Goal: Navigation & Orientation: Find specific page/section

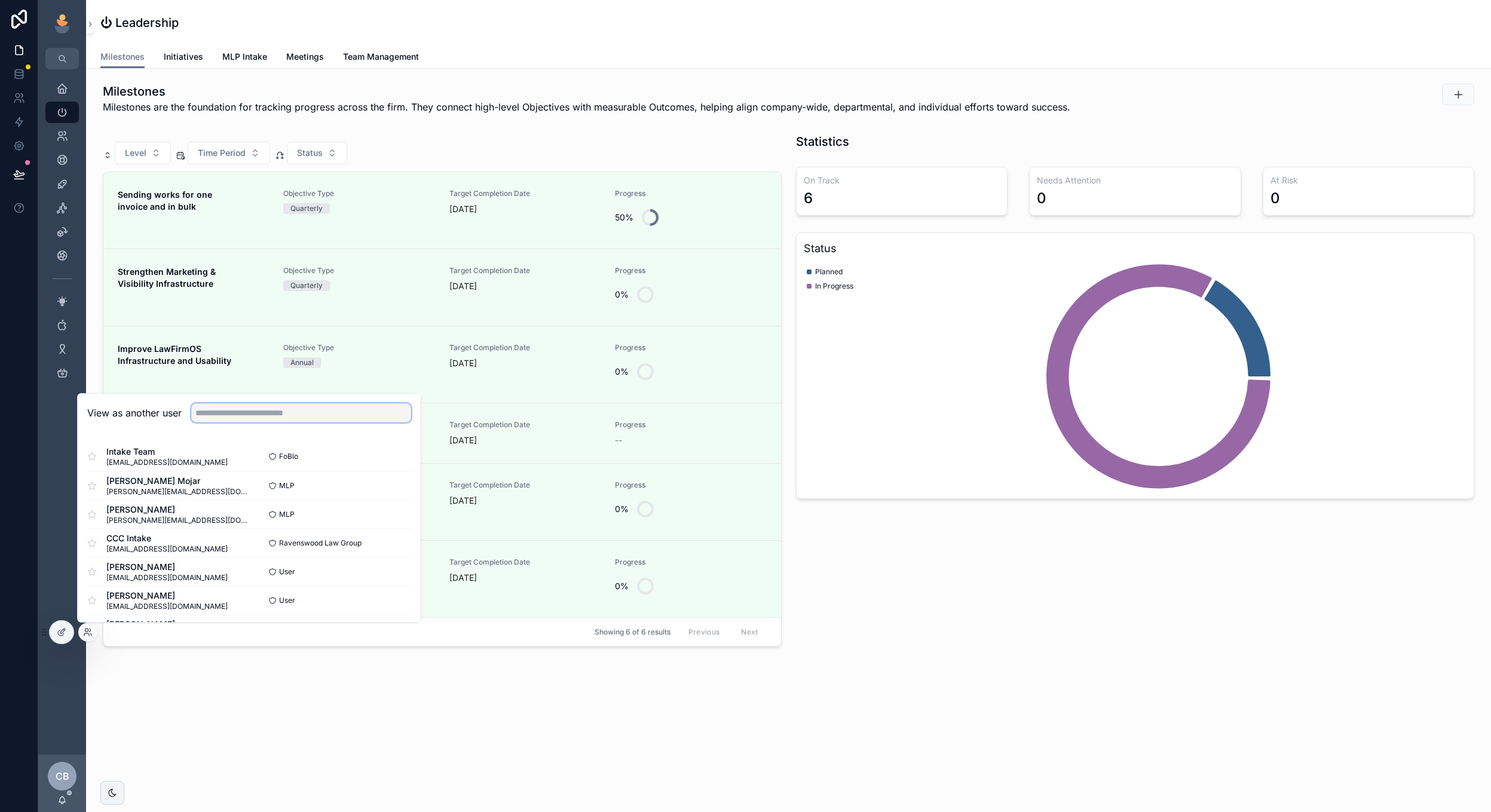
click at [361, 410] on input "text" at bounding box center [301, 413] width 220 height 19
click at [71, 236] on div "Marketing Hub" at bounding box center [62, 232] width 19 height 19
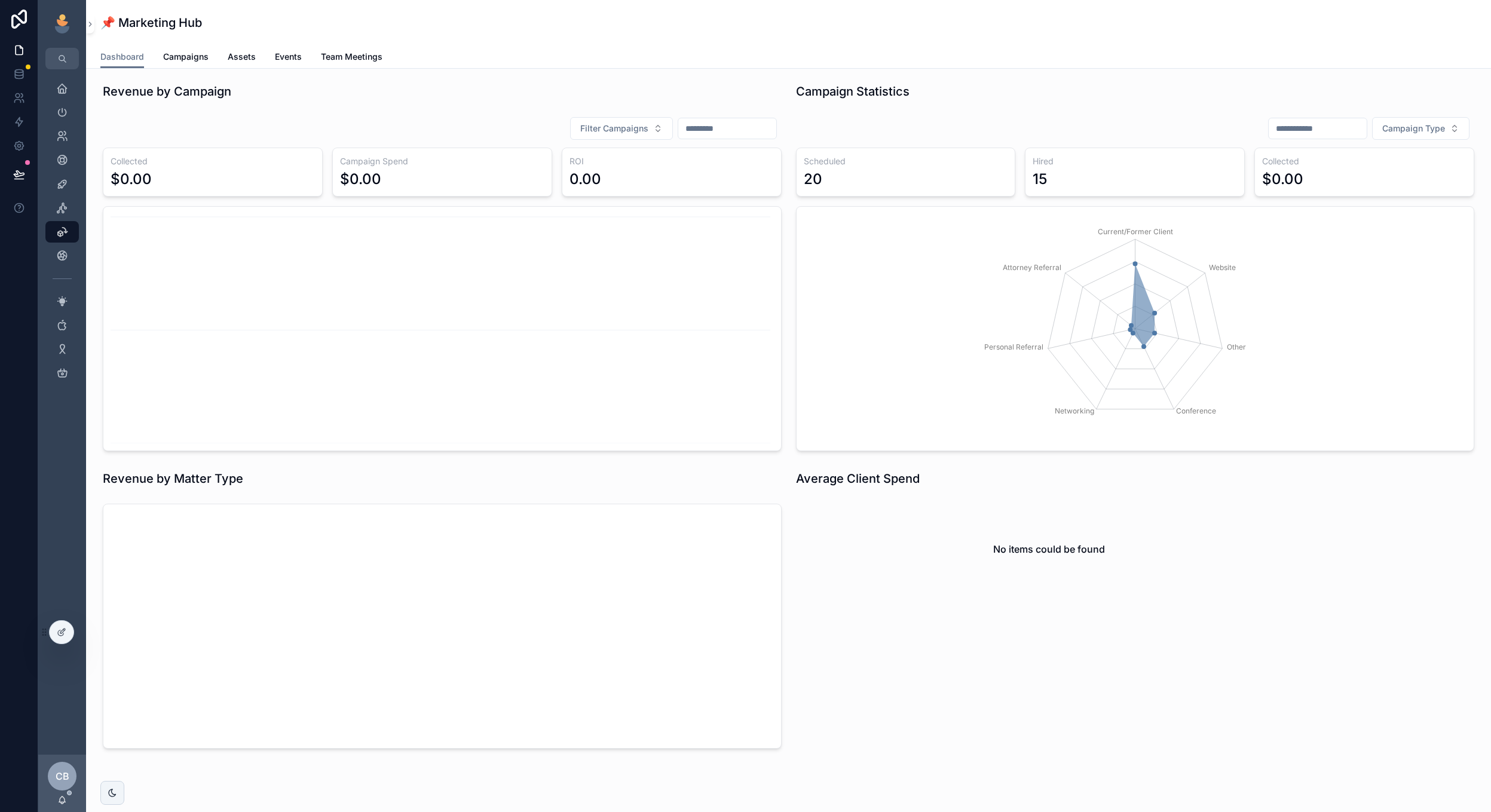
click at [754, 461] on div "Revenue by Campaign Filter Campaigns Collected $0.00 Campaign Spend $0.00 ROI 0…" at bounding box center [788, 449] width 1405 height 761
click at [178, 67] on link "Campaigns" at bounding box center [185, 58] width 46 height 24
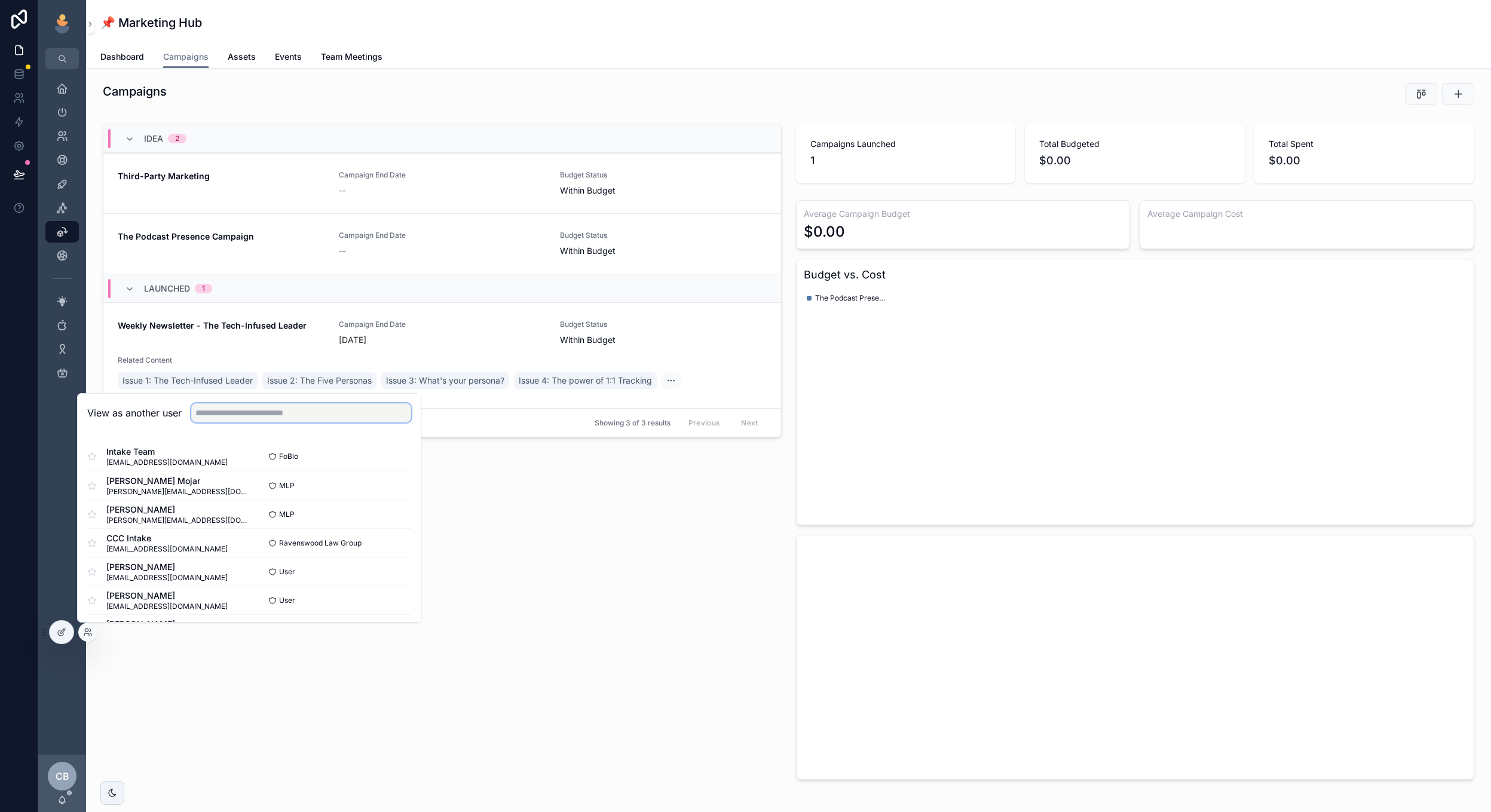
click at [272, 419] on input "text" at bounding box center [301, 413] width 220 height 19
type input "**"
click at [390, 482] on button "Select" at bounding box center [396, 485] width 31 height 17
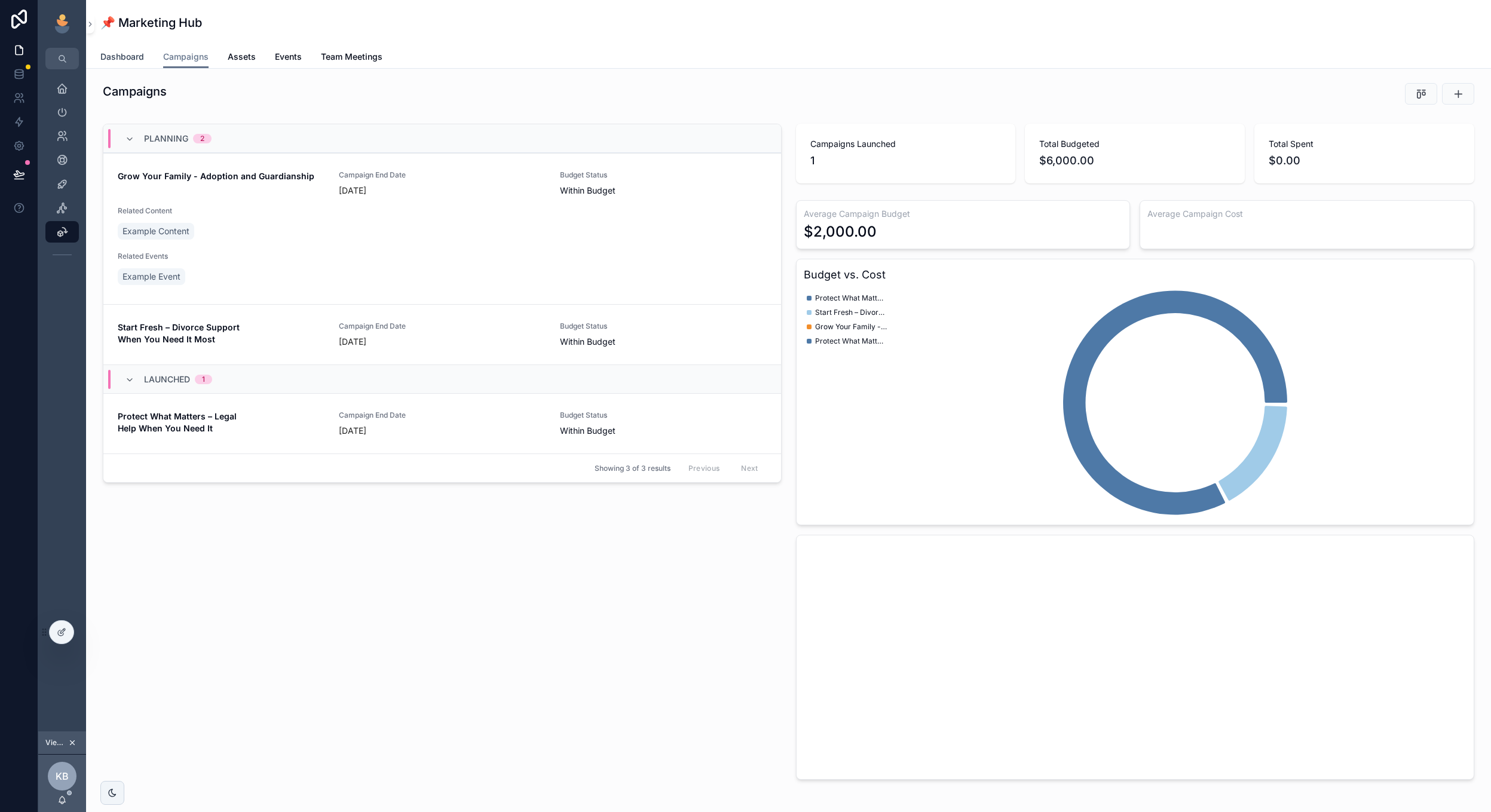
click at [141, 64] on link "Dashboard" at bounding box center [122, 58] width 43 height 24
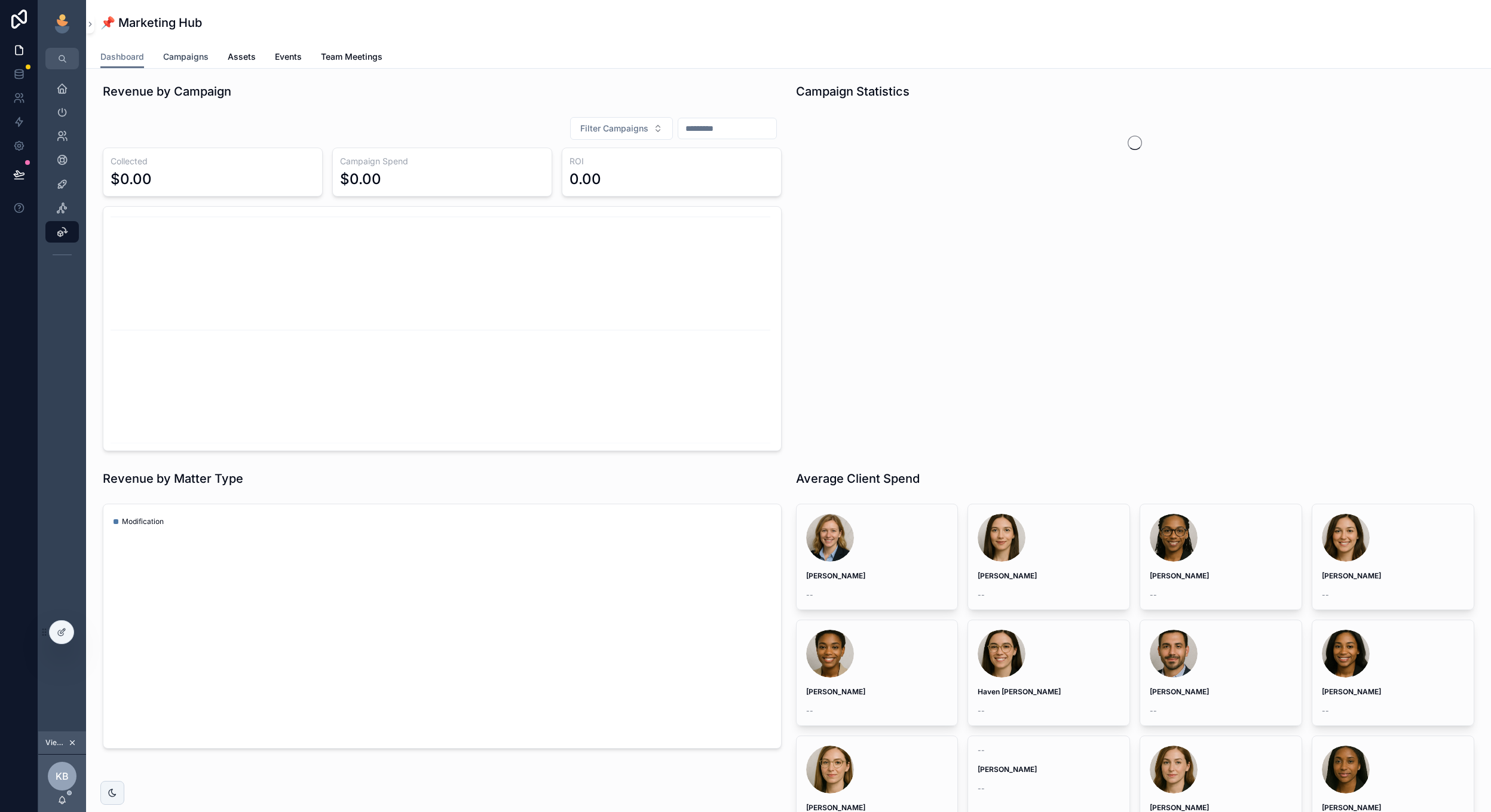
click at [184, 55] on span "Campaigns" at bounding box center [185, 57] width 46 height 12
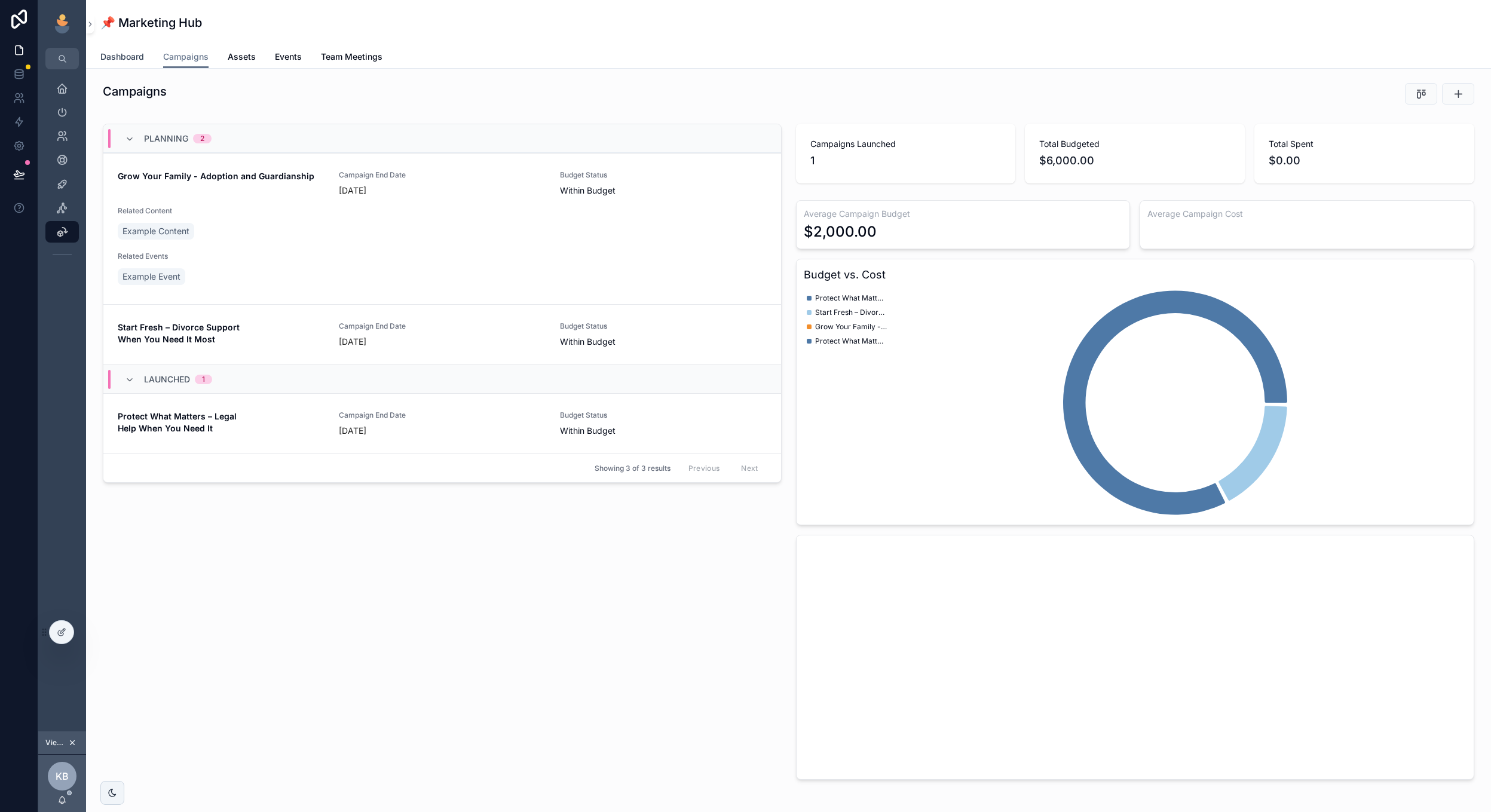
click at [126, 55] on span "Dashboard" at bounding box center [122, 57] width 43 height 12
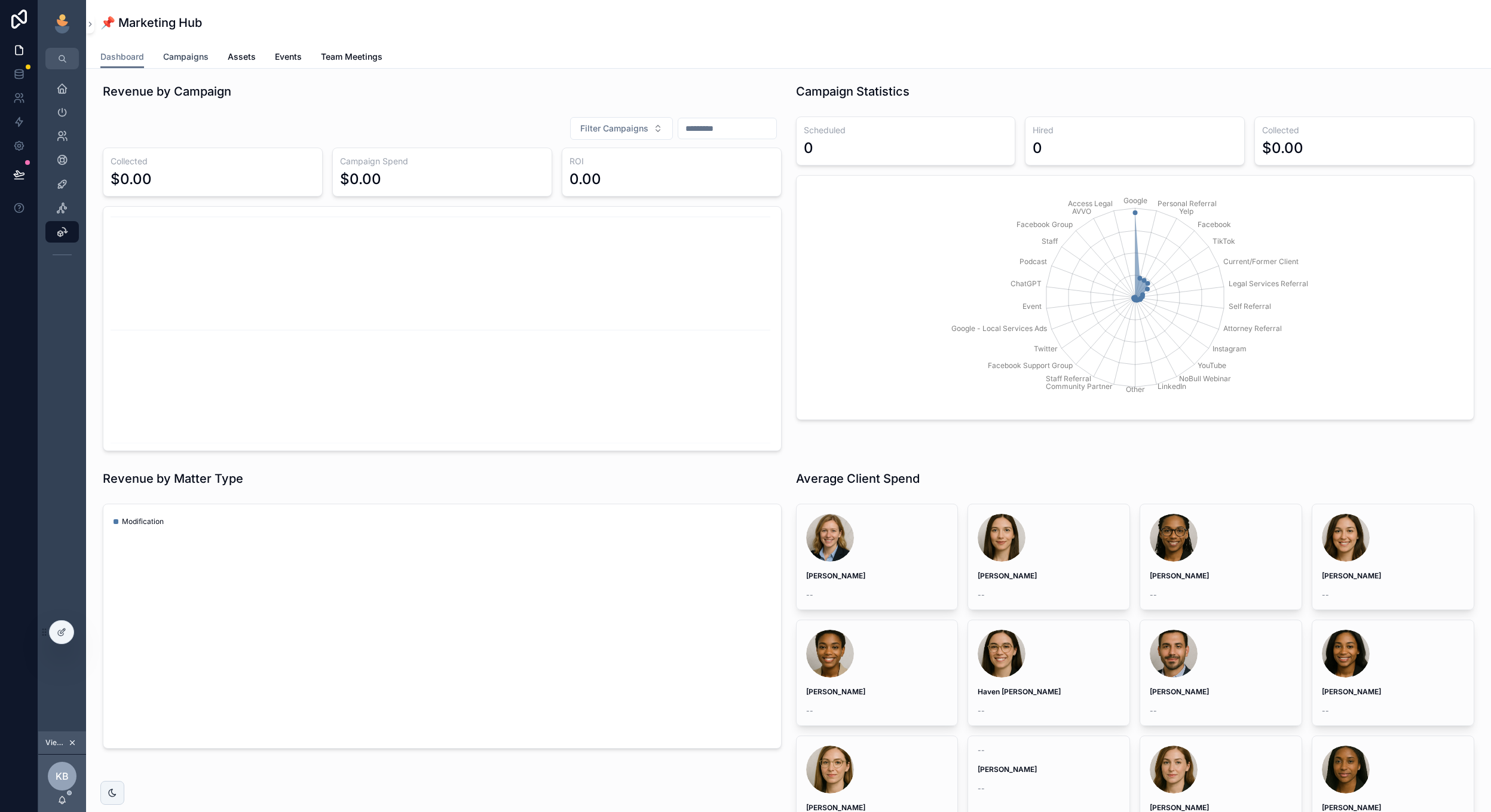
click at [184, 57] on span "Campaigns" at bounding box center [185, 57] width 46 height 12
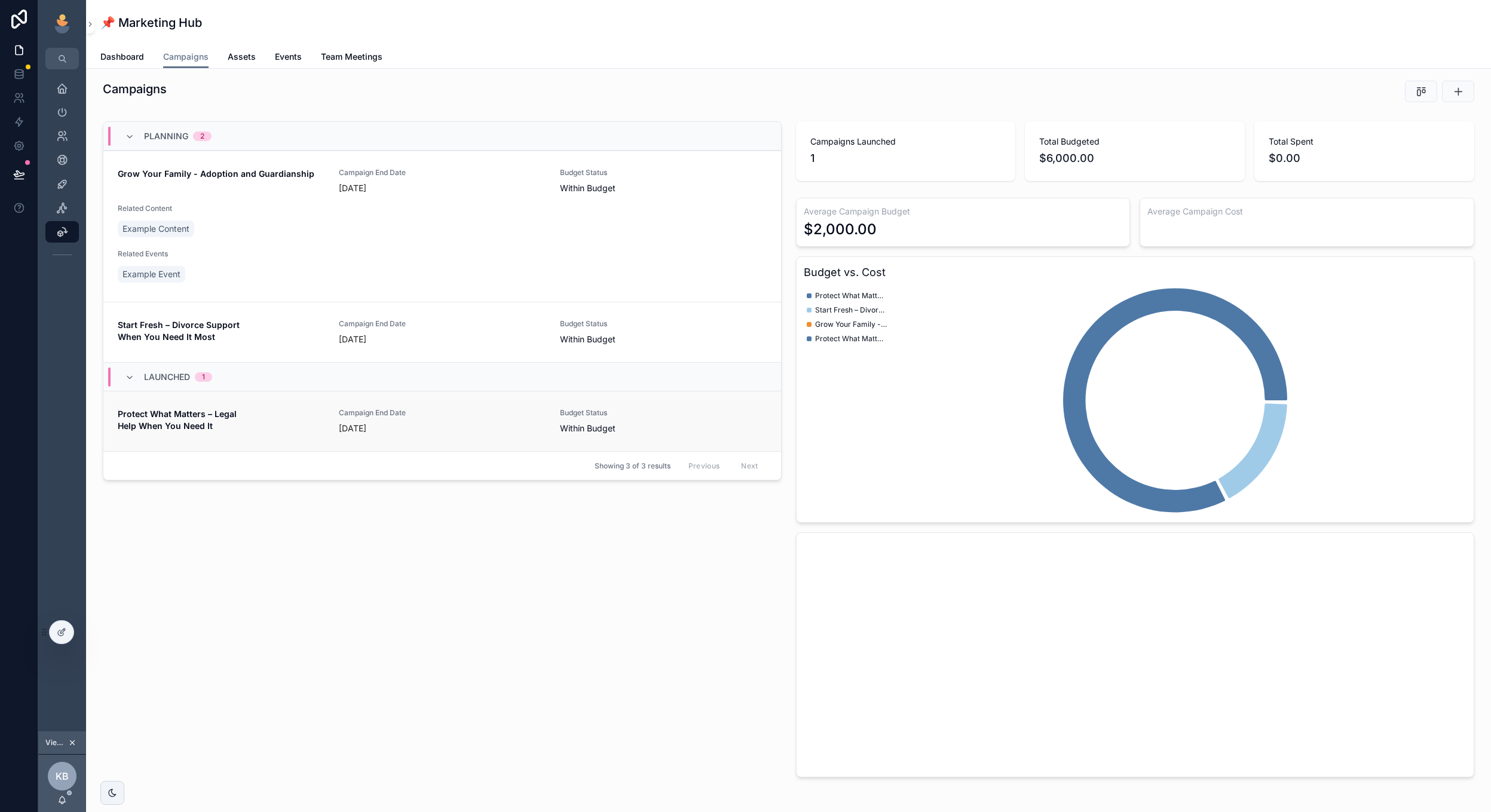
scroll to position [1, 0]
click at [1464, 84] on button "scrollable content" at bounding box center [1458, 93] width 32 height 22
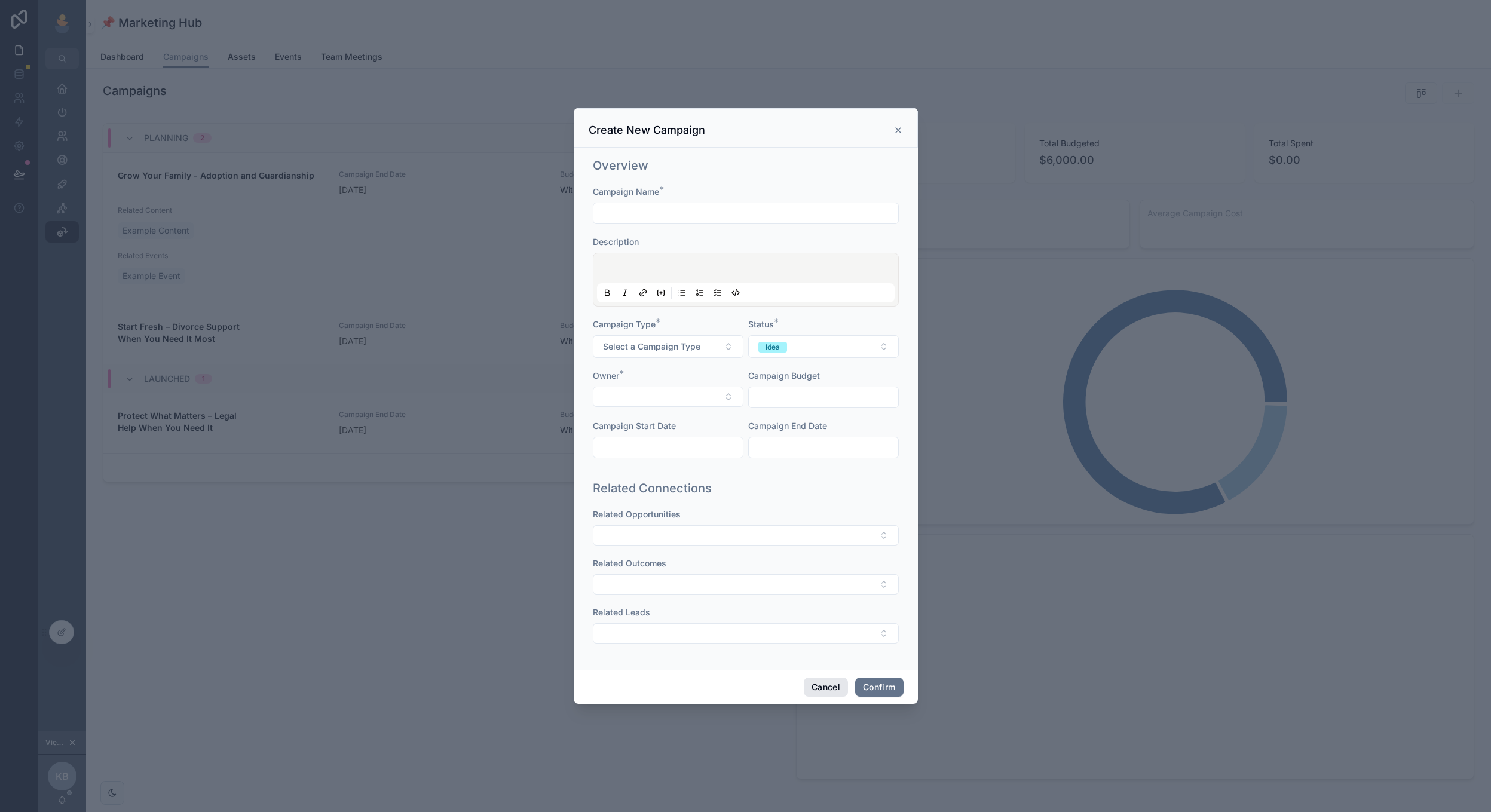
click at [831, 683] on button "Cancel" at bounding box center [826, 687] width 44 height 19
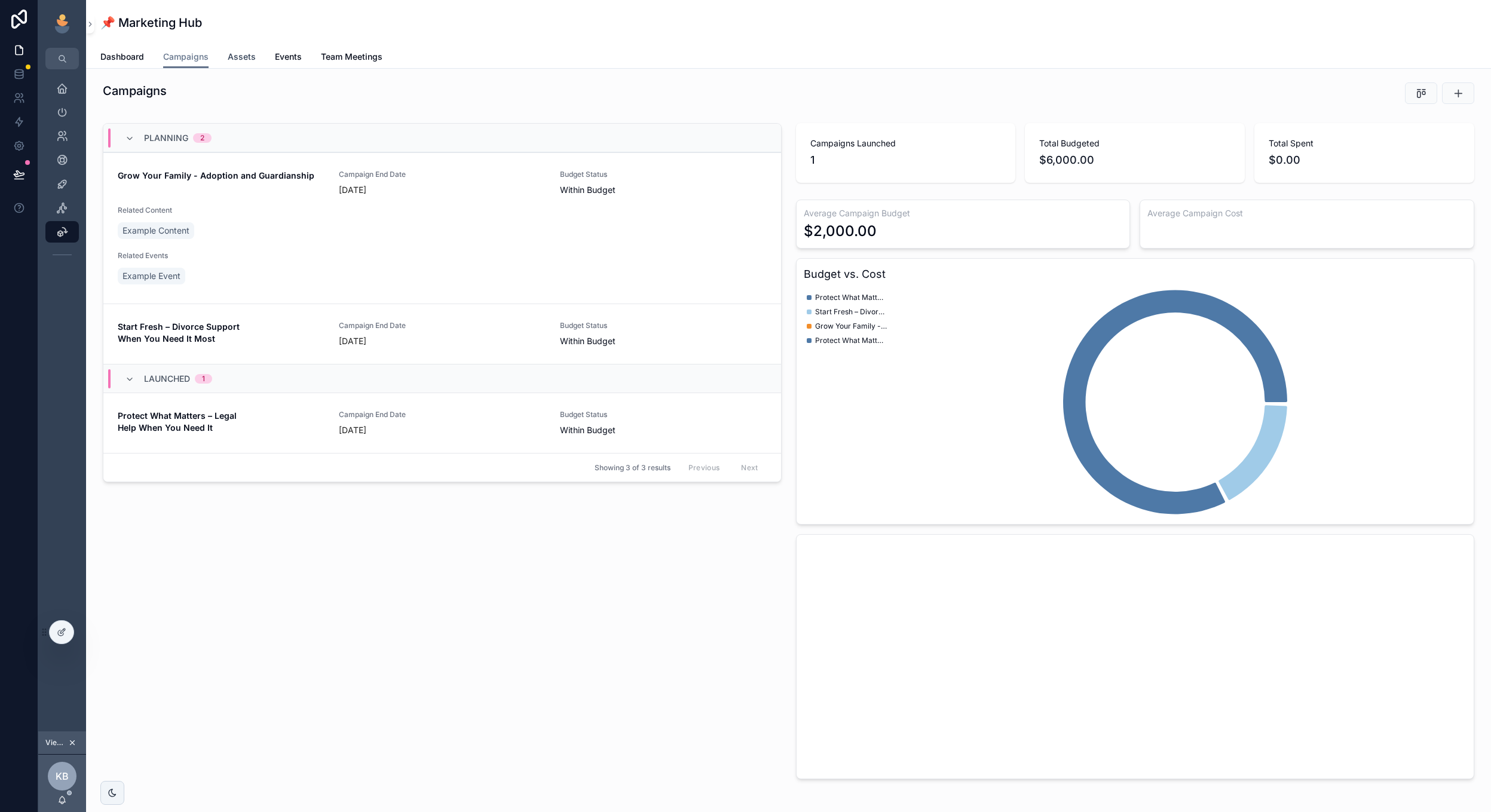
click at [241, 58] on span "Assets" at bounding box center [242, 57] width 28 height 12
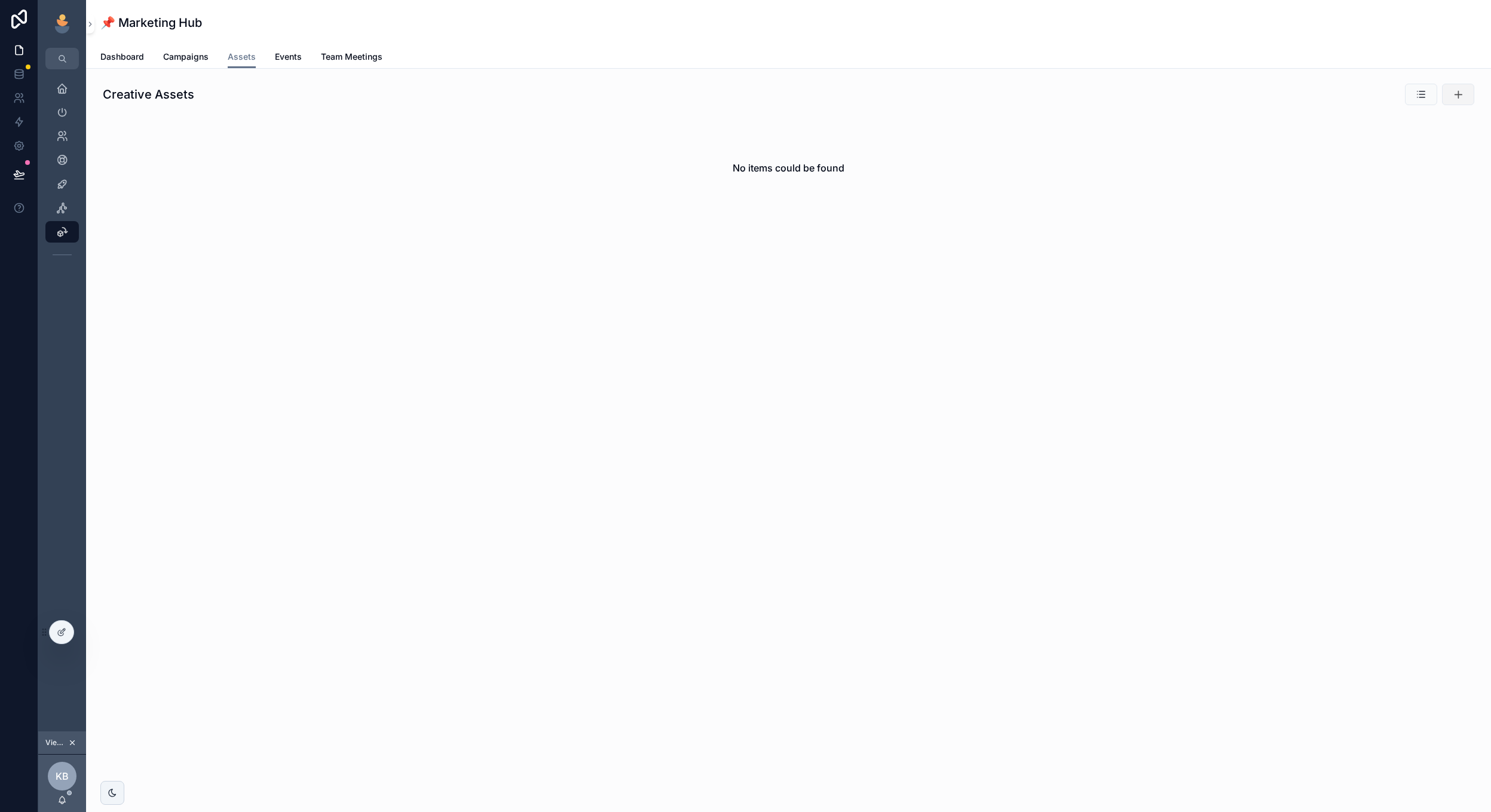
click at [1452, 96] on icon "scrollable content" at bounding box center [1458, 94] width 12 height 12
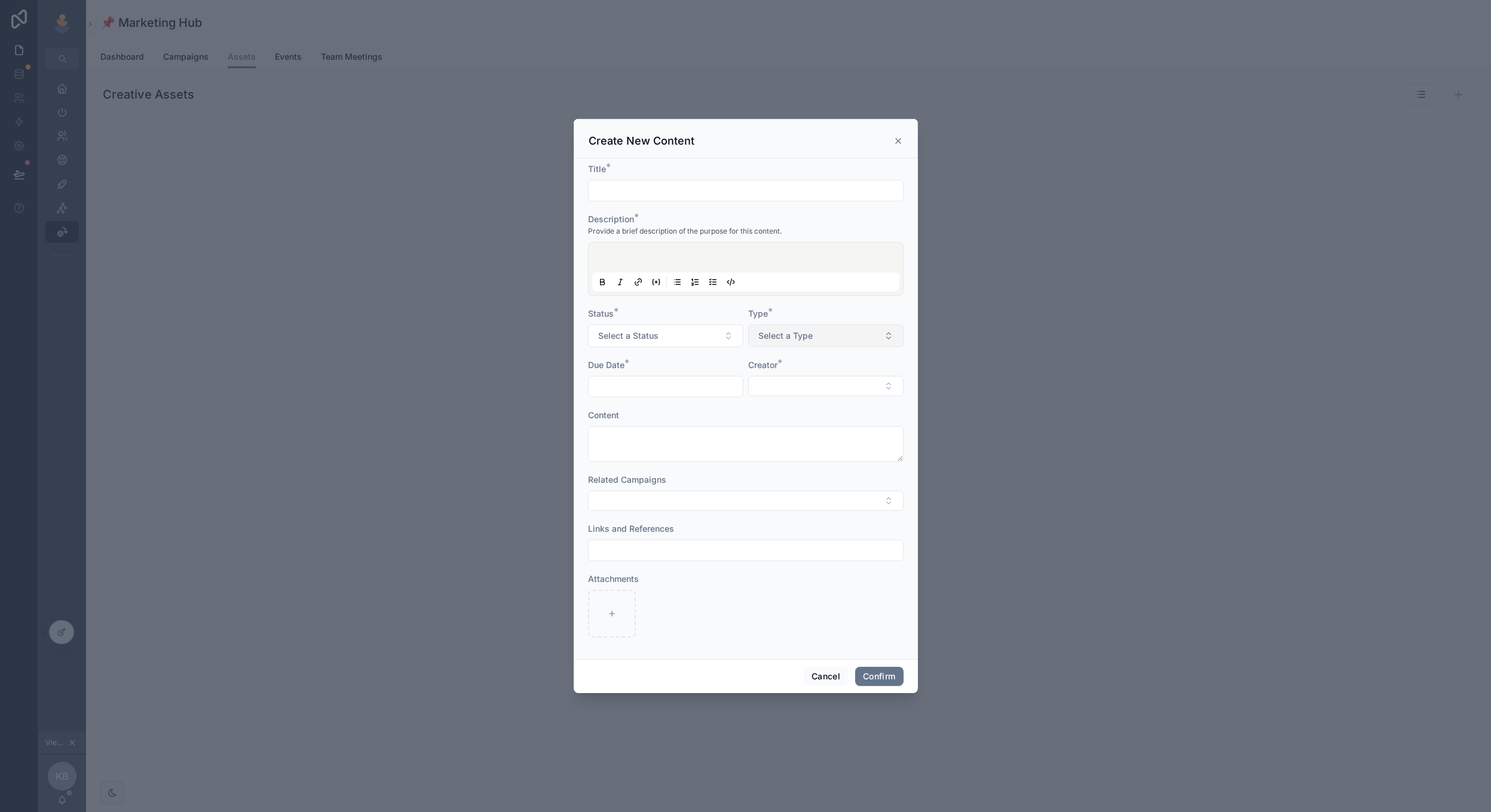
click at [814, 333] on button "Select a Type" at bounding box center [826, 336] width 156 height 22
click at [831, 671] on button "Cancel" at bounding box center [826, 677] width 44 height 19
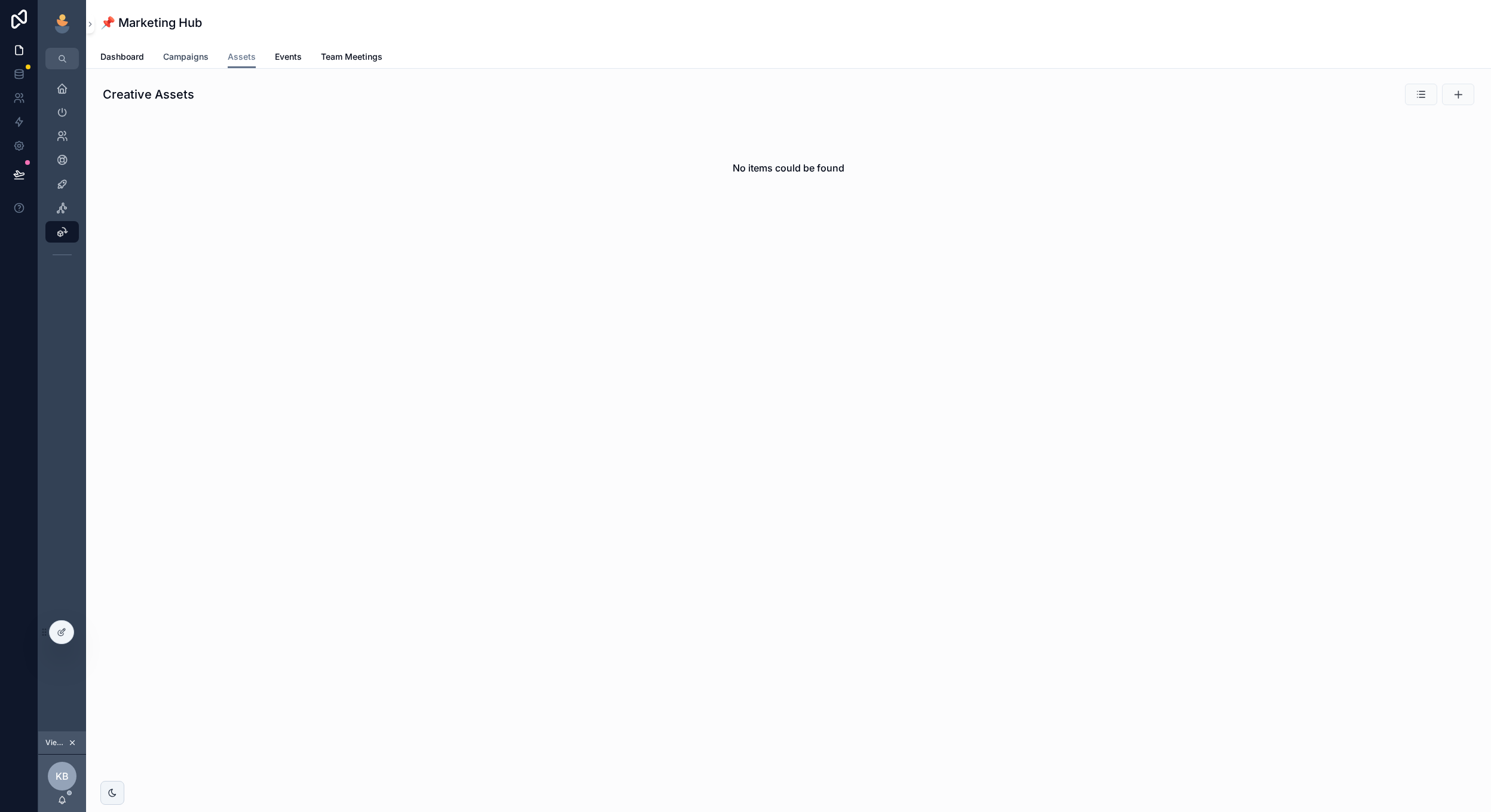
click at [178, 55] on span "Campaigns" at bounding box center [185, 57] width 46 height 12
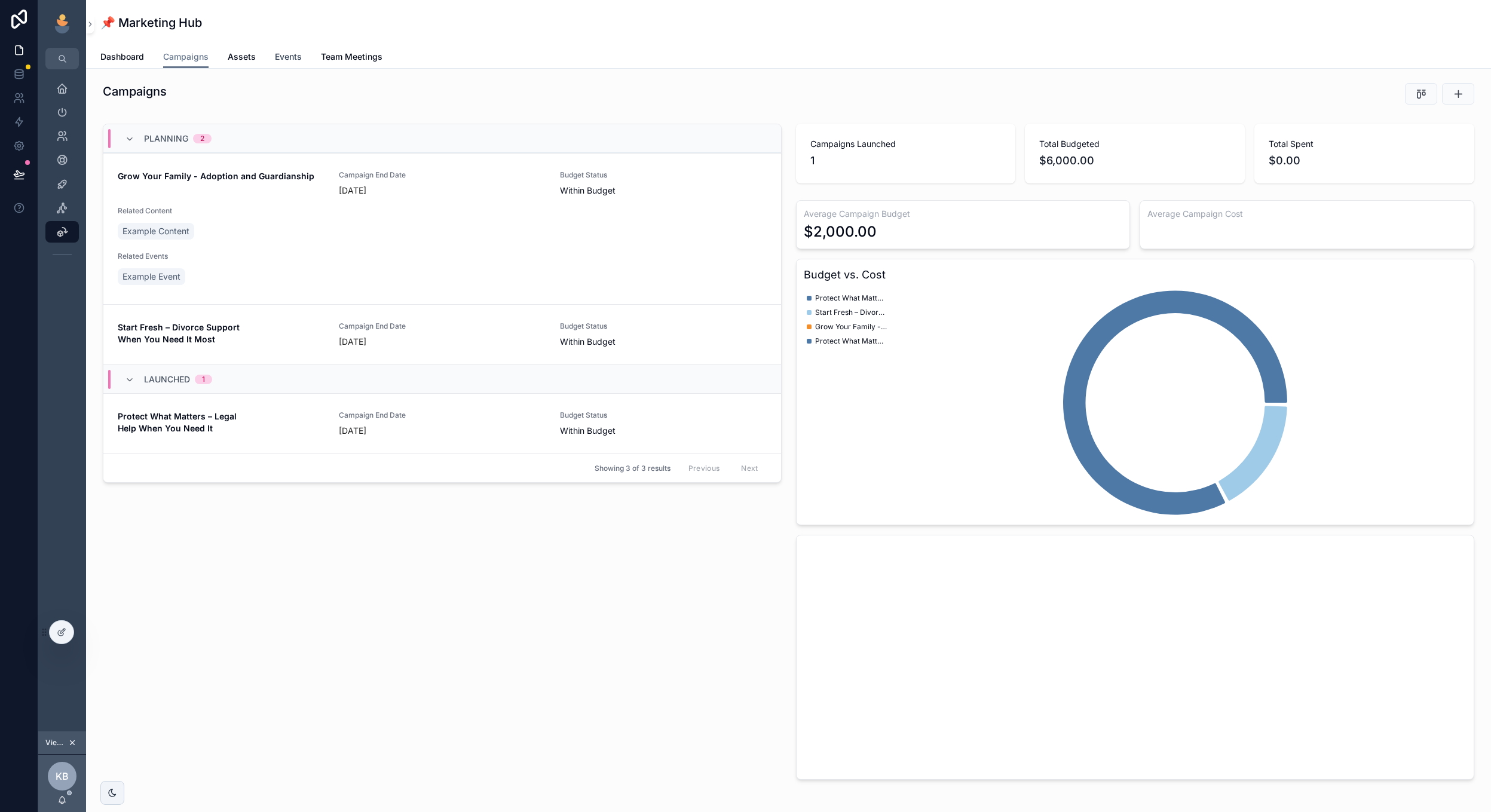
click at [286, 67] on link "Events" at bounding box center [289, 58] width 27 height 24
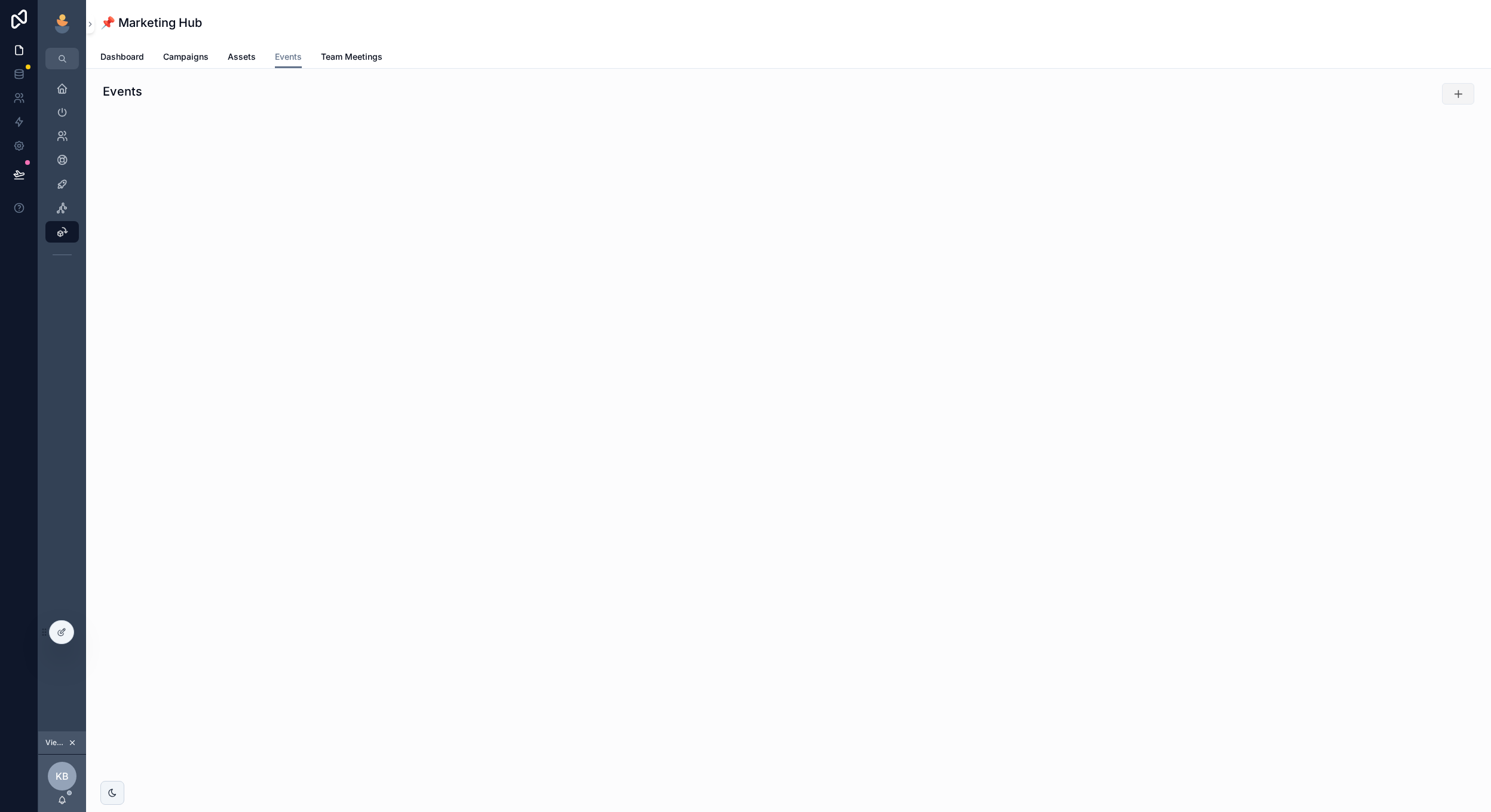
click at [1451, 94] on button "scrollable content" at bounding box center [1458, 93] width 32 height 22
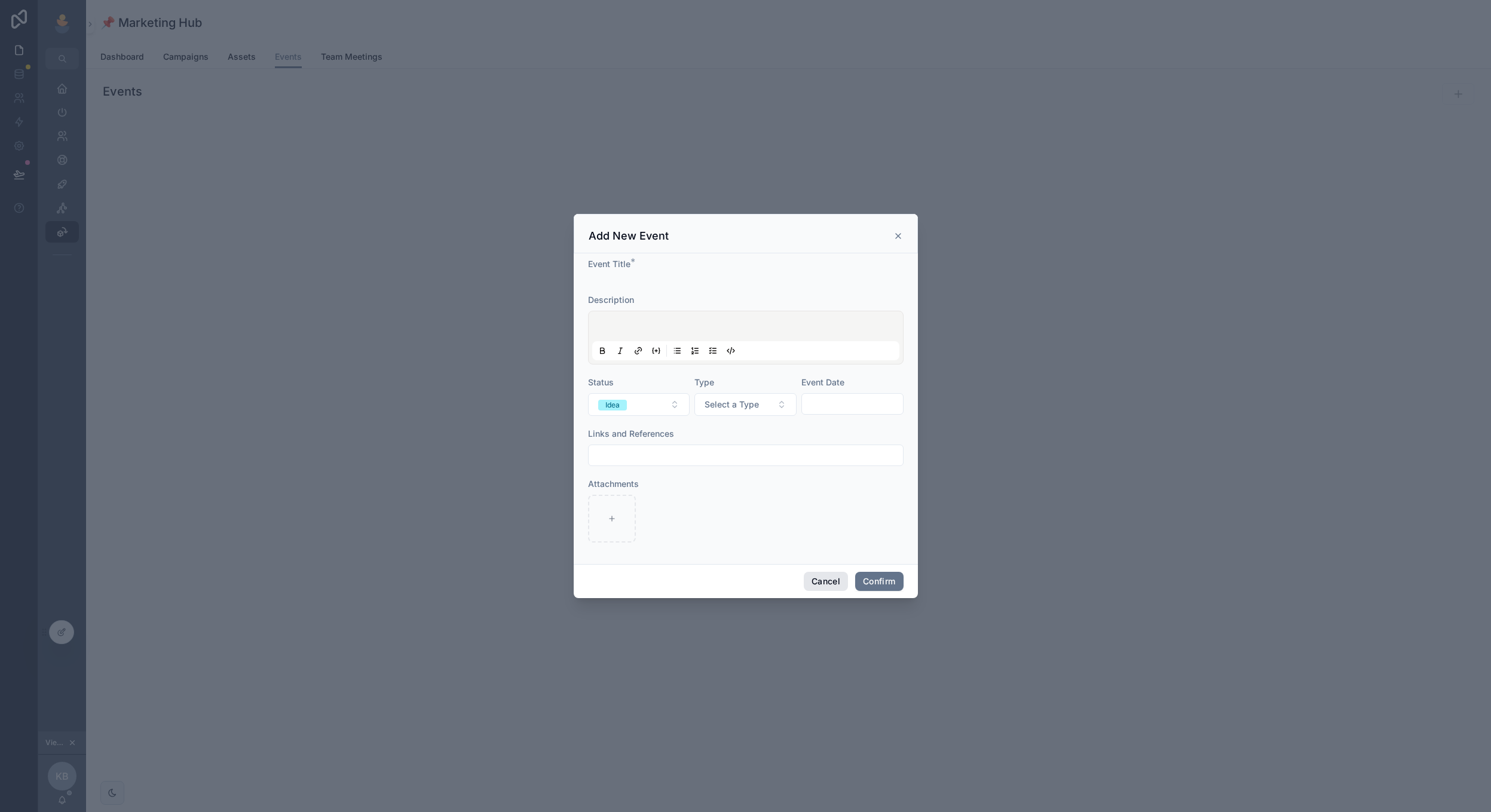
click at [811, 577] on button "Cancel" at bounding box center [826, 582] width 44 height 19
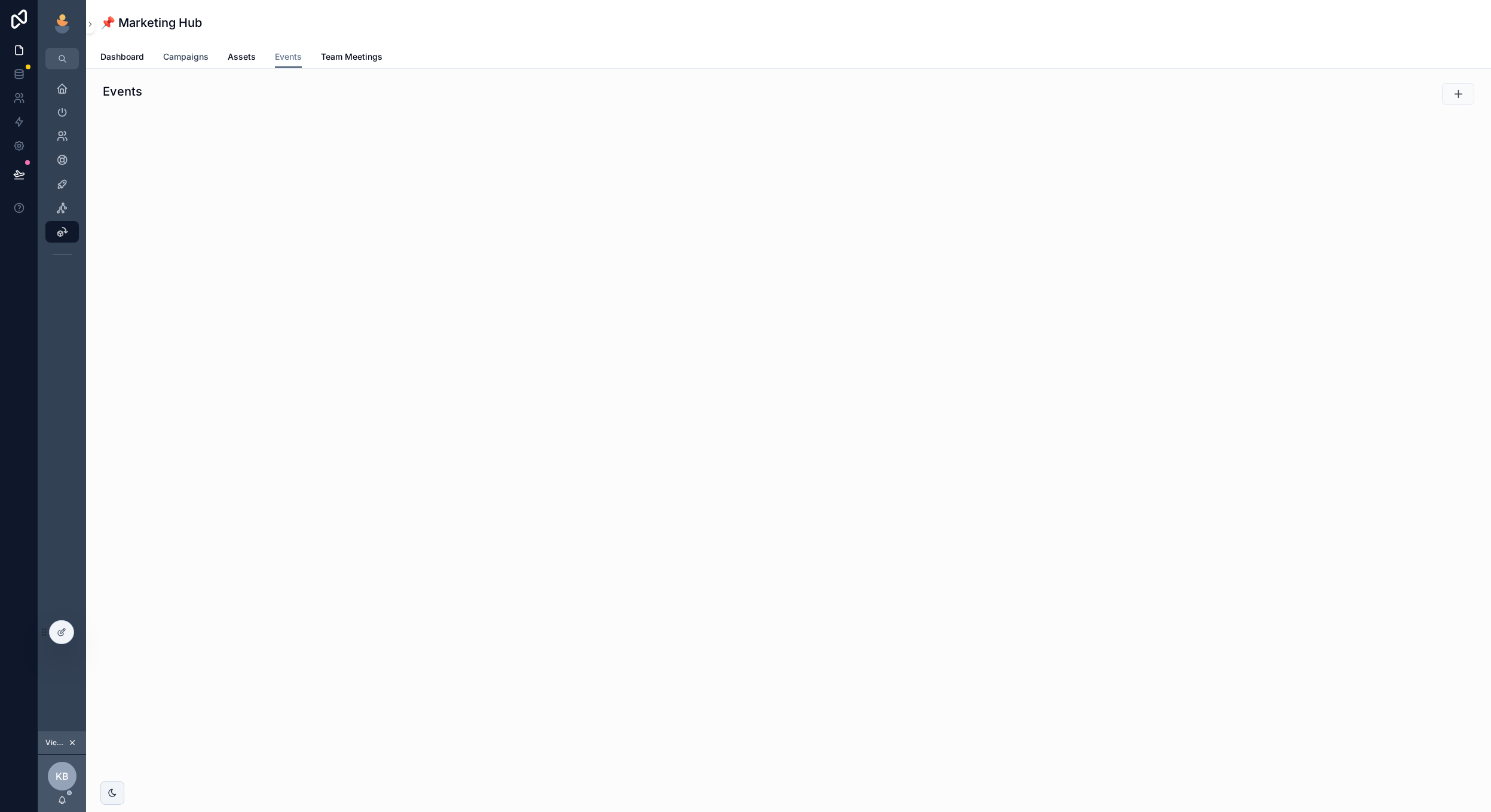
click at [174, 56] on span "Campaigns" at bounding box center [185, 57] width 46 height 12
